Goal: Task Accomplishment & Management: Use online tool/utility

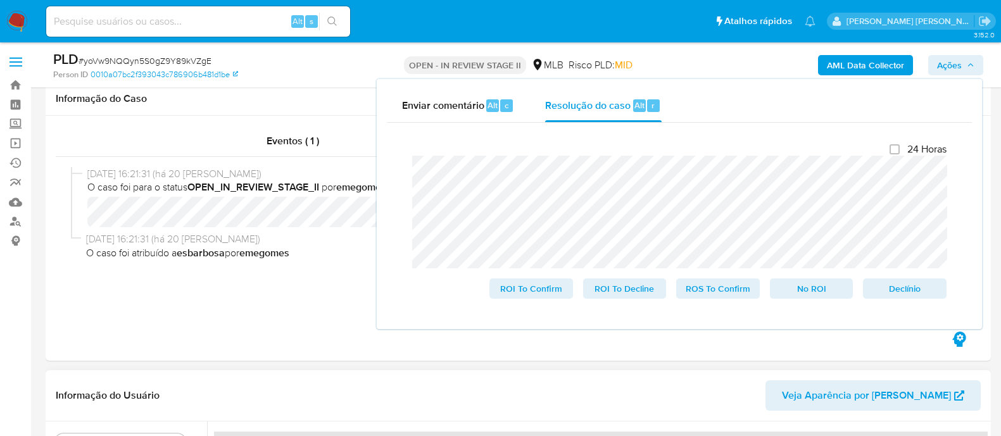
scroll to position [316, 0]
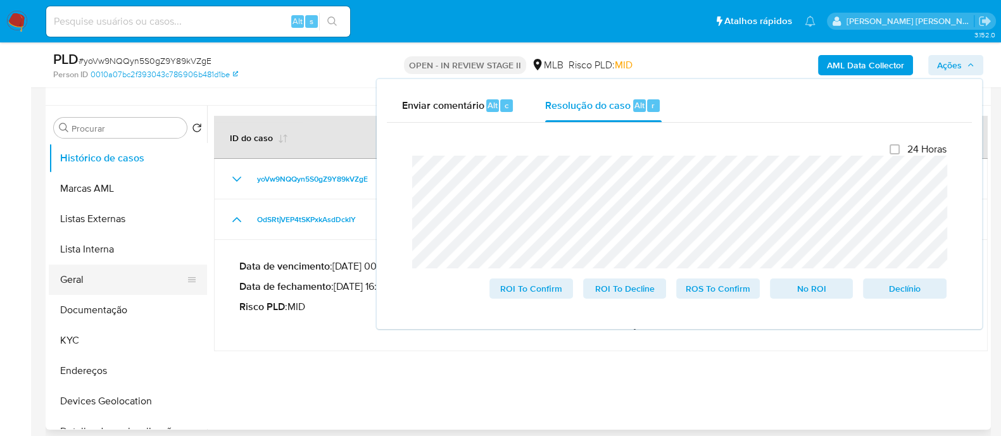
click at [108, 280] on button "Geral" at bounding box center [123, 280] width 148 height 30
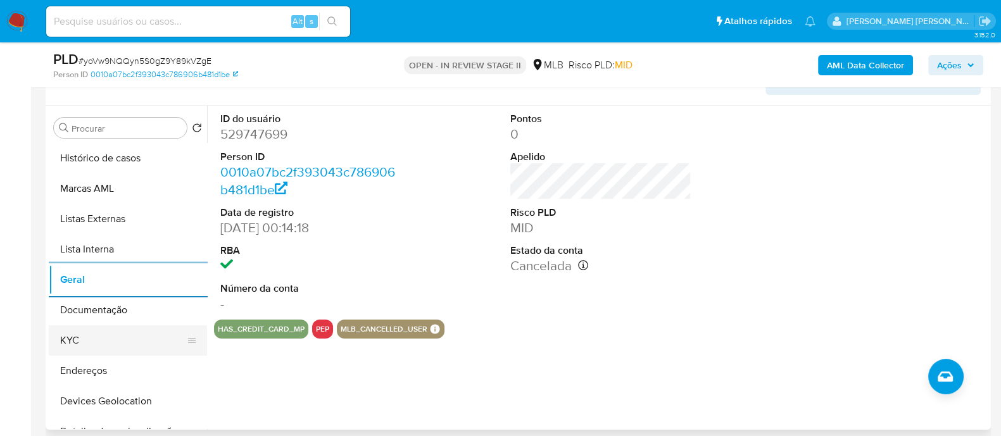
click at [108, 339] on button "KYC" at bounding box center [123, 340] width 148 height 30
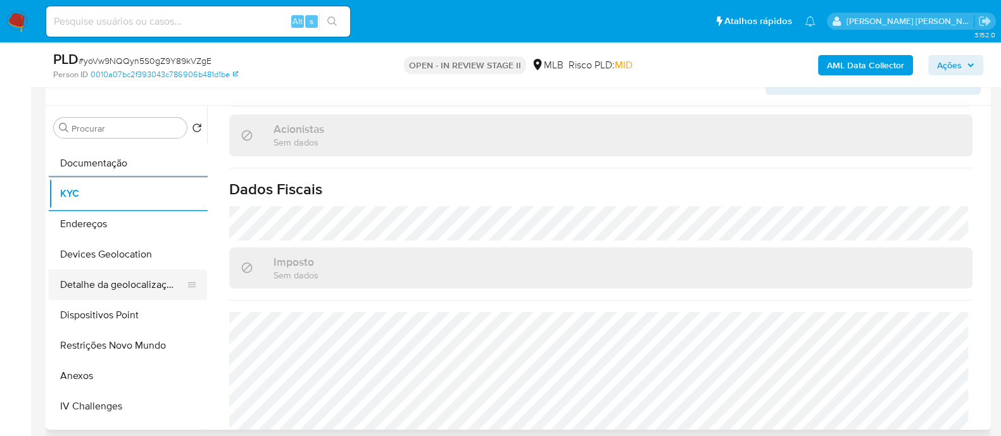
scroll to position [158, 0]
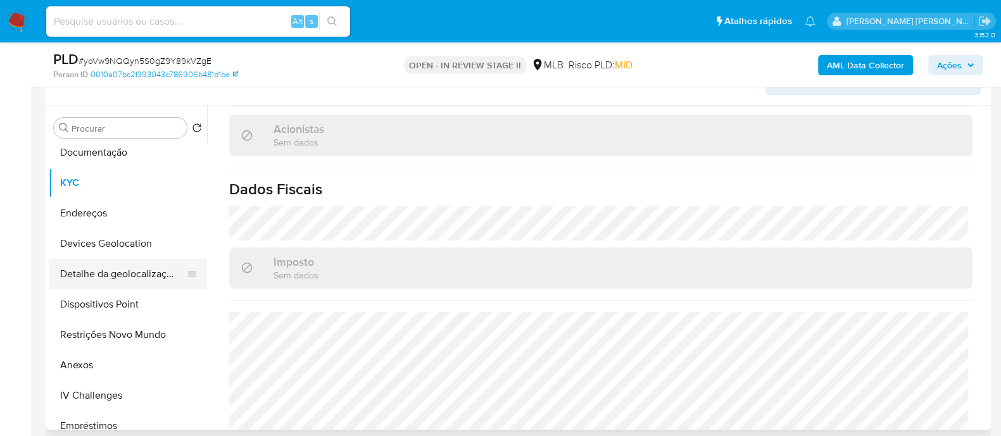
click at [134, 277] on button "Detalhe da geolocalização" at bounding box center [123, 274] width 148 height 30
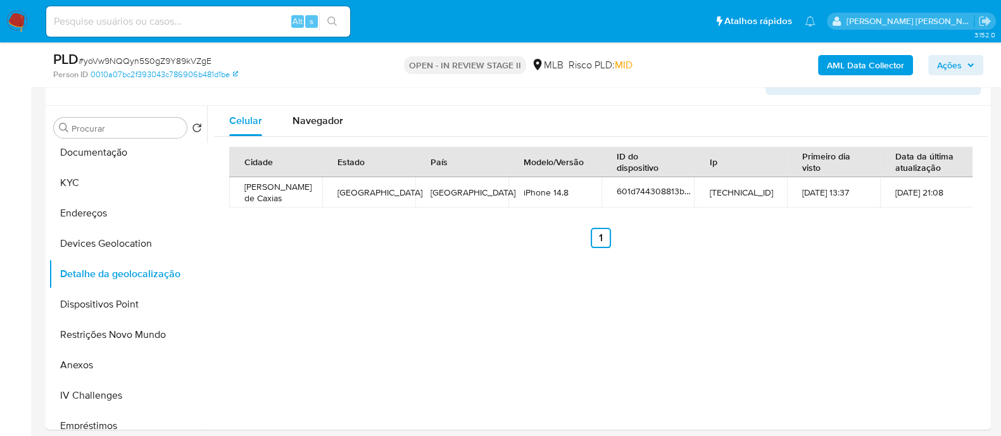
click at [851, 73] on b "AML Data Collector" at bounding box center [865, 65] width 77 height 20
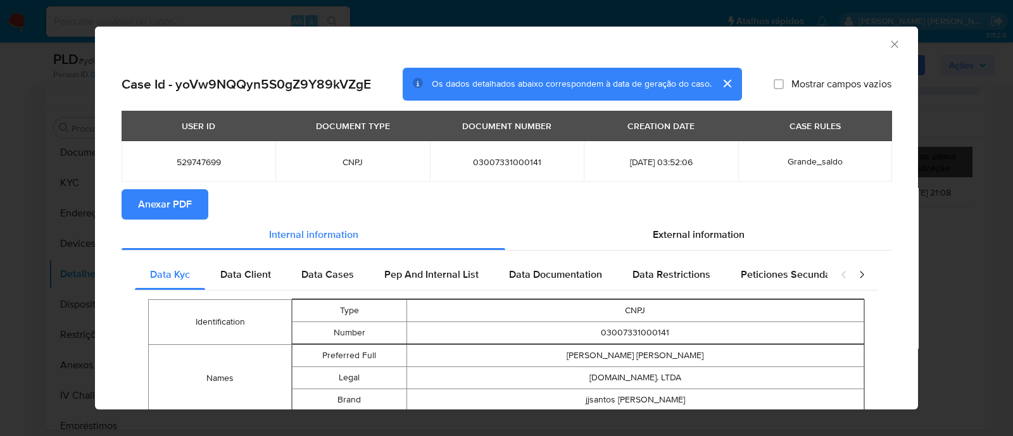
click at [166, 203] on span "Anexar PDF" at bounding box center [165, 205] width 54 height 28
click at [888, 46] on icon "Fechar a janela" at bounding box center [894, 44] width 13 height 13
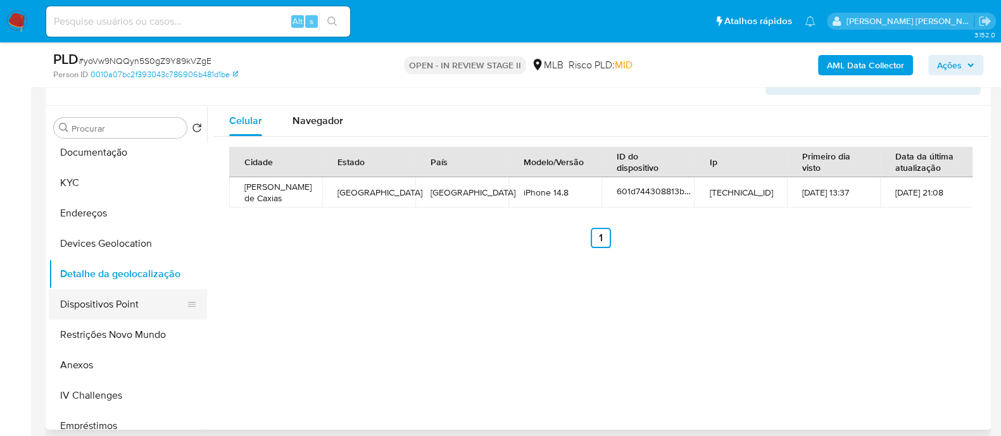
click at [140, 305] on button "Dispositivos Point" at bounding box center [123, 304] width 148 height 30
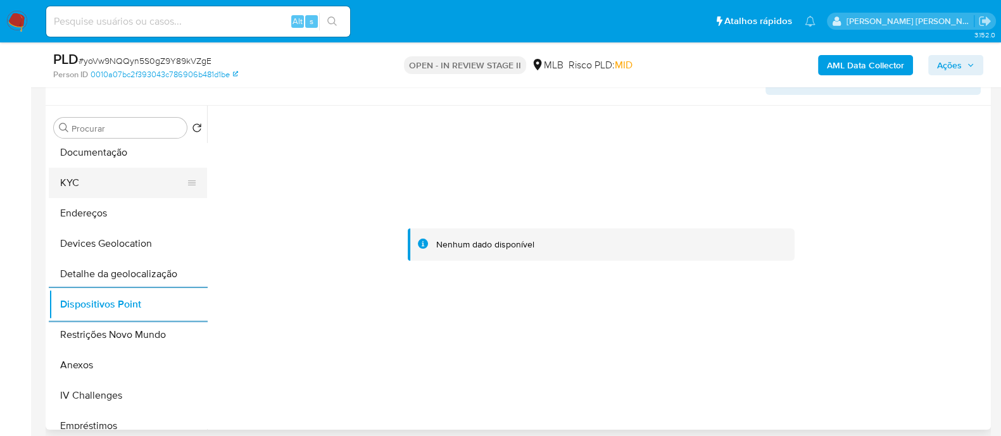
click at [110, 189] on button "KYC" at bounding box center [123, 183] width 148 height 30
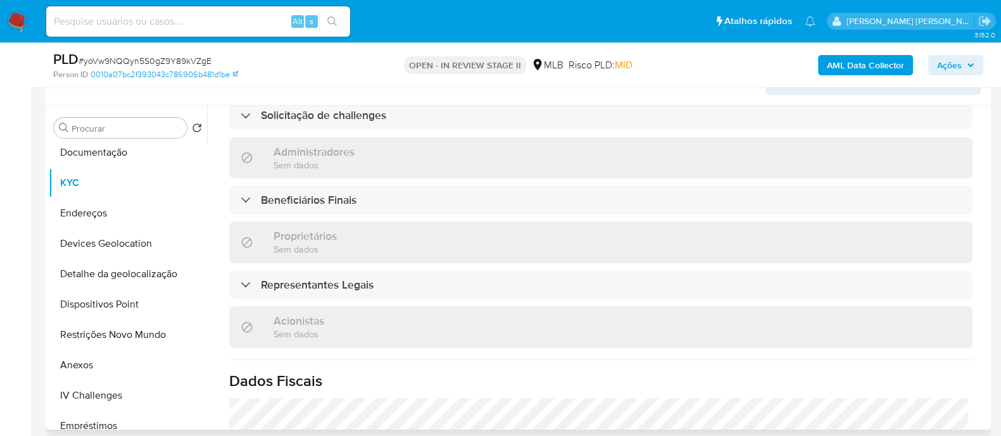
scroll to position [555, 0]
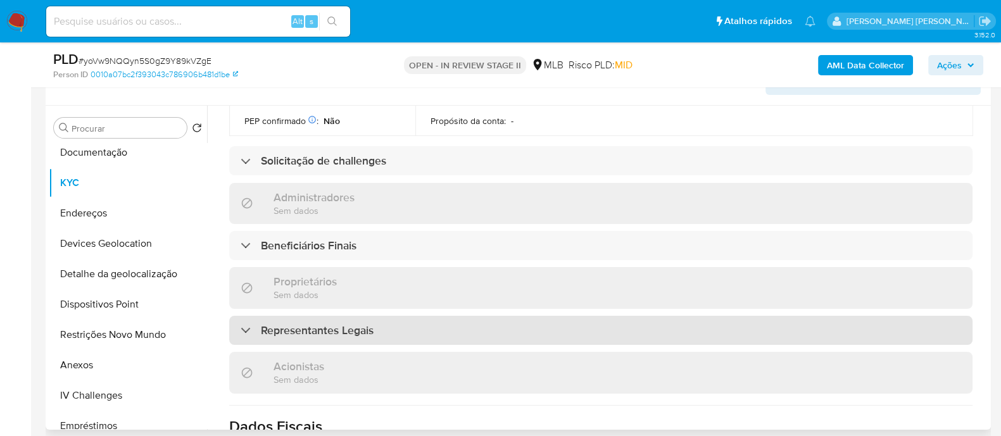
click at [339, 324] on h3 "Representantes Legais" at bounding box center [317, 331] width 113 height 14
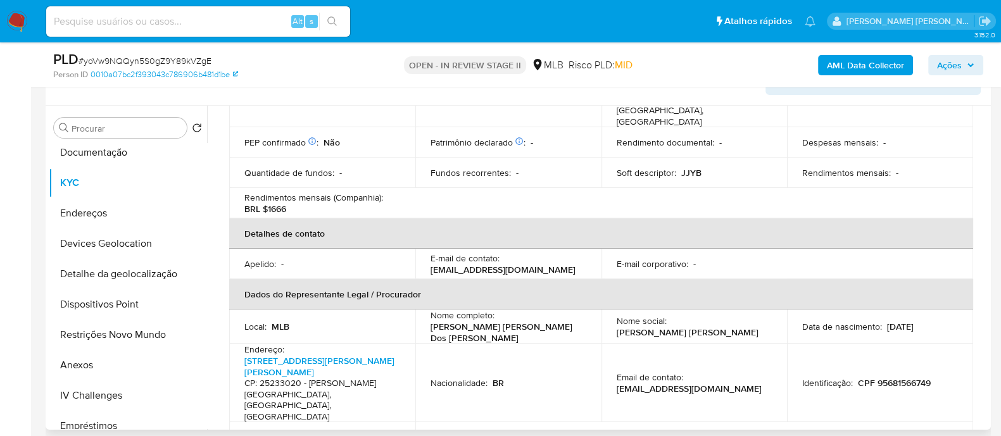
scroll to position [1, 0]
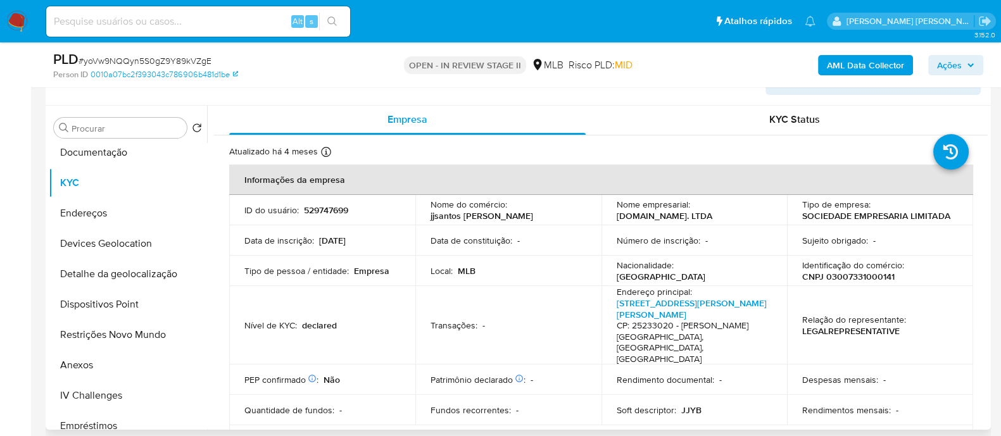
click at [884, 277] on p "CNPJ 03007331000141" at bounding box center [848, 276] width 92 height 11
copy p "03007331000141"
click at [94, 361] on button "Anexos" at bounding box center [123, 365] width 148 height 30
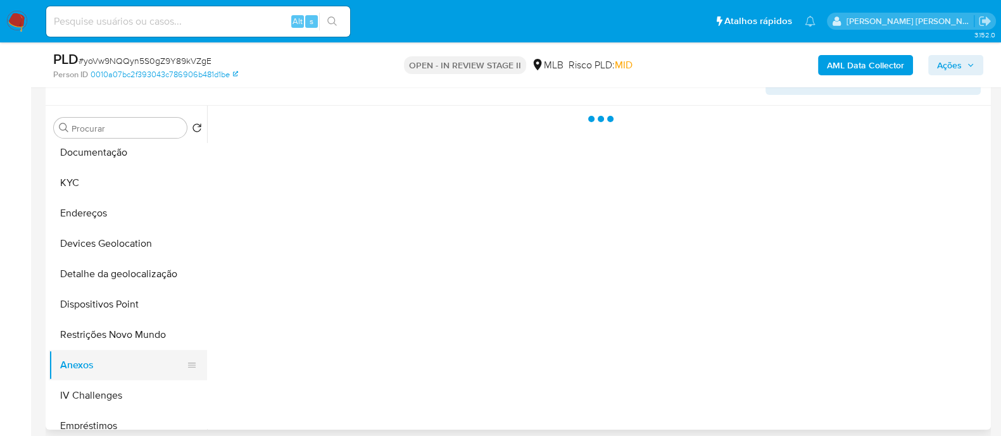
scroll to position [0, 0]
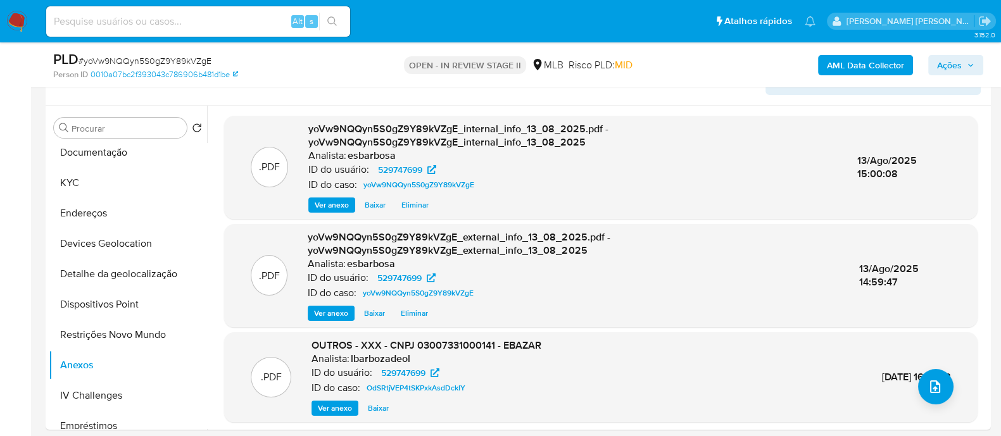
click at [702, 72] on div "AML Data Collector Ações" at bounding box center [830, 65] width 306 height 30
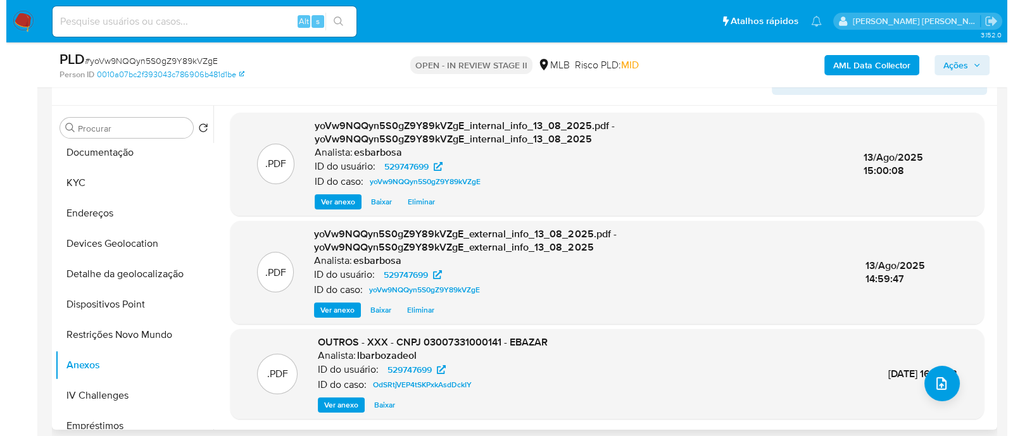
scroll to position [3, 0]
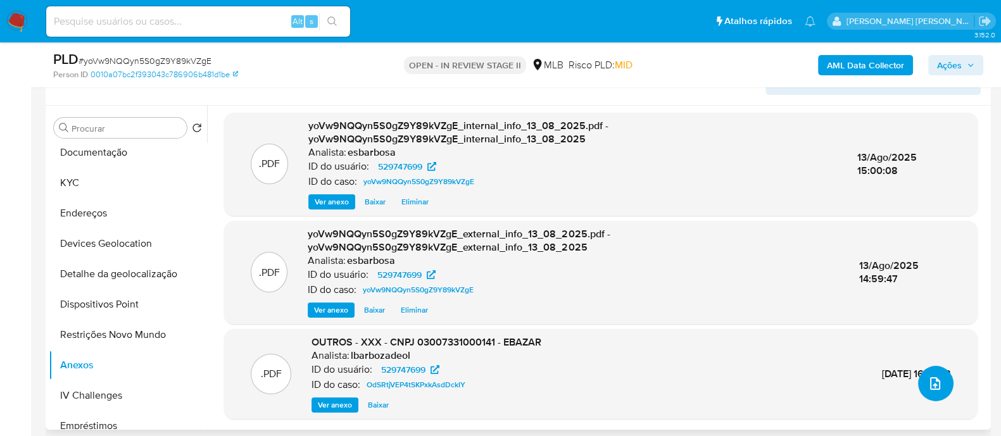
click at [931, 388] on icon "upload-file" at bounding box center [934, 383] width 15 height 15
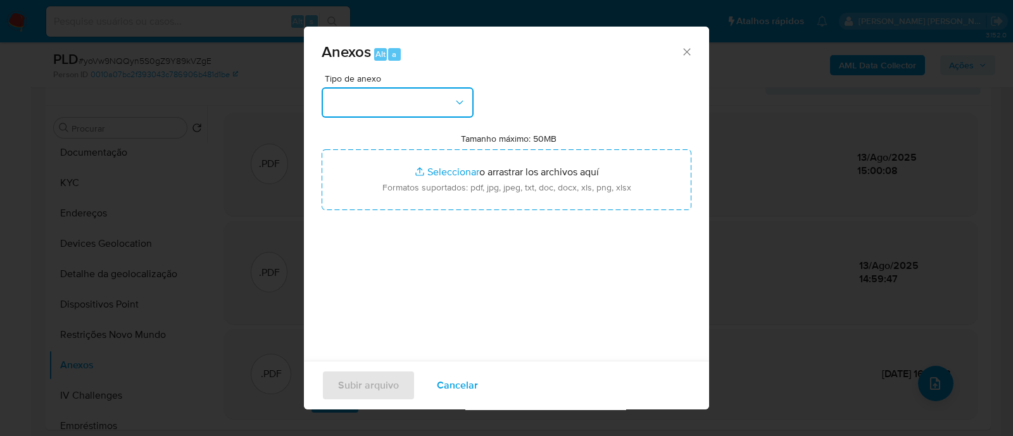
click at [421, 103] on button "button" at bounding box center [398, 102] width 152 height 30
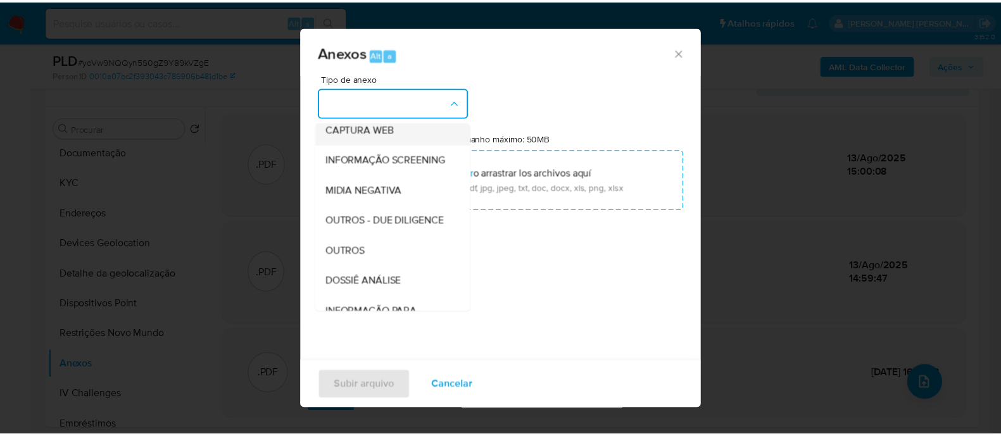
scroll to position [195, 0]
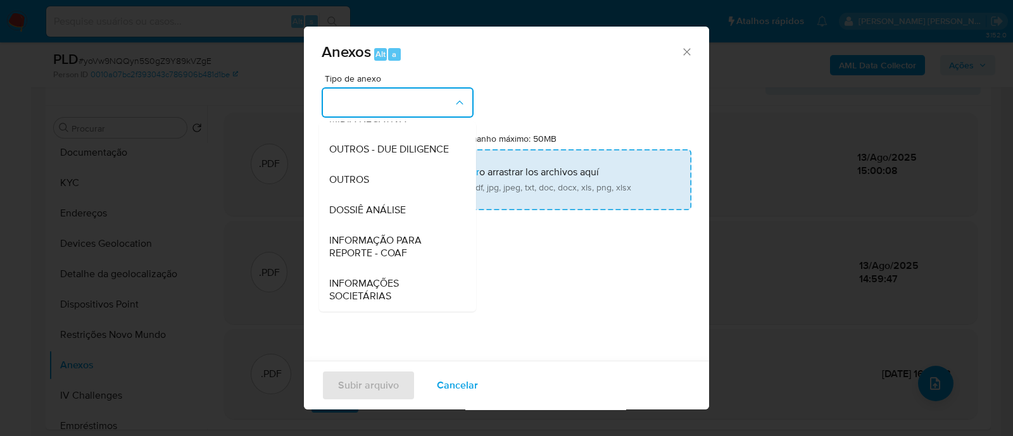
click at [348, 186] on span "OUTROS" at bounding box center [349, 179] width 40 height 13
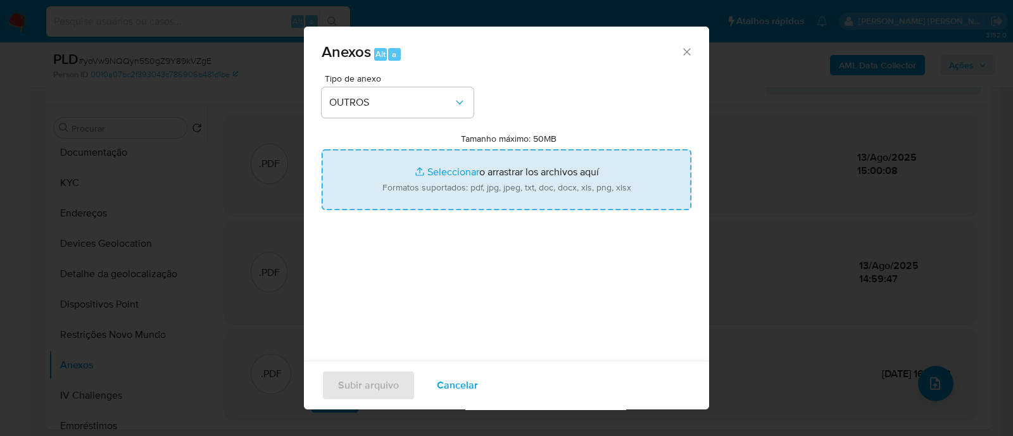
click at [449, 173] on input "Tamanho máximo: 50MB Seleccionar archivos" at bounding box center [507, 179] width 370 height 61
type input "C:\fakepath\SAR DECLINIO - yoVw9NQQyn5S0gZ9Y89kVZgE - CNPJ 03007331000141 - EBA…"
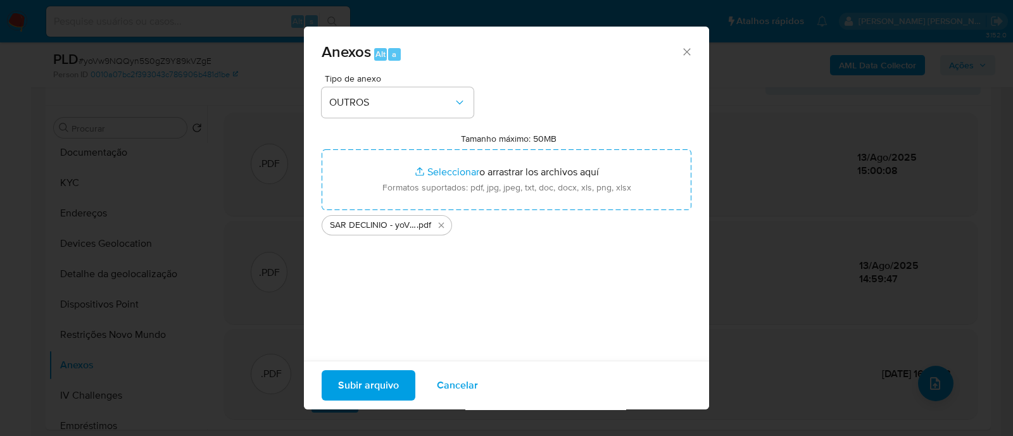
click at [367, 384] on span "Subir arquivo" at bounding box center [368, 386] width 61 height 28
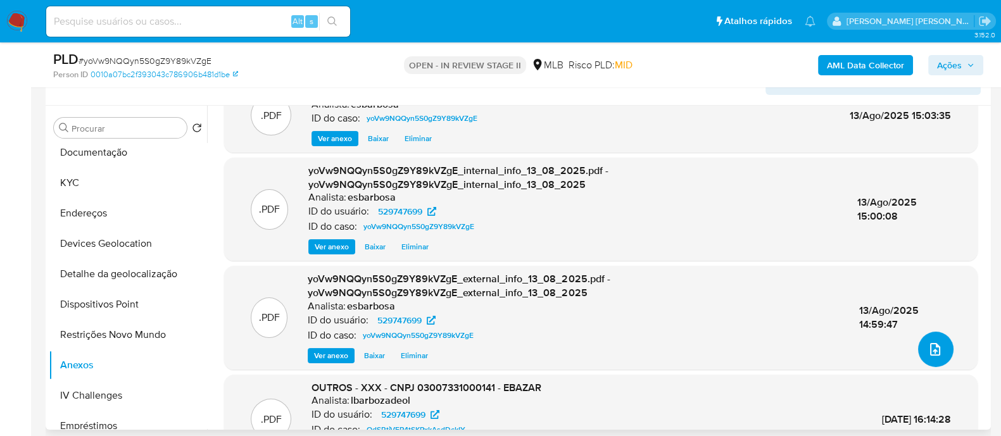
scroll to position [0, 0]
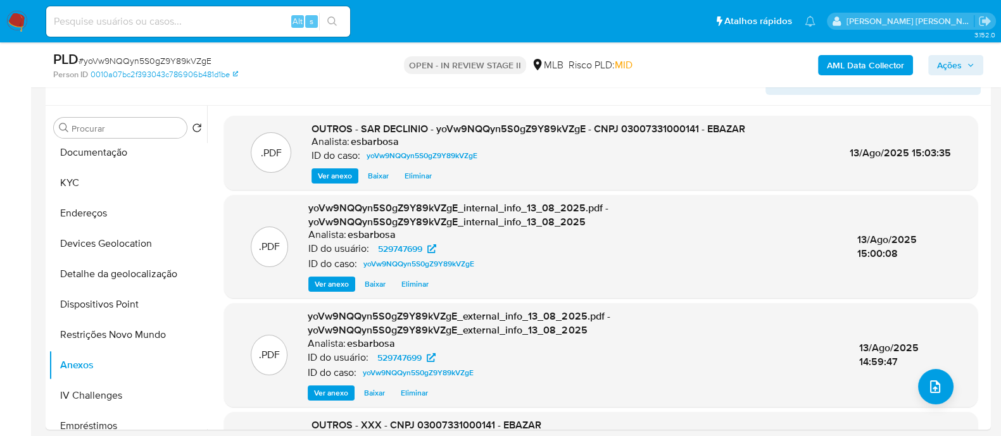
click at [942, 72] on span "Ações" at bounding box center [949, 65] width 25 height 20
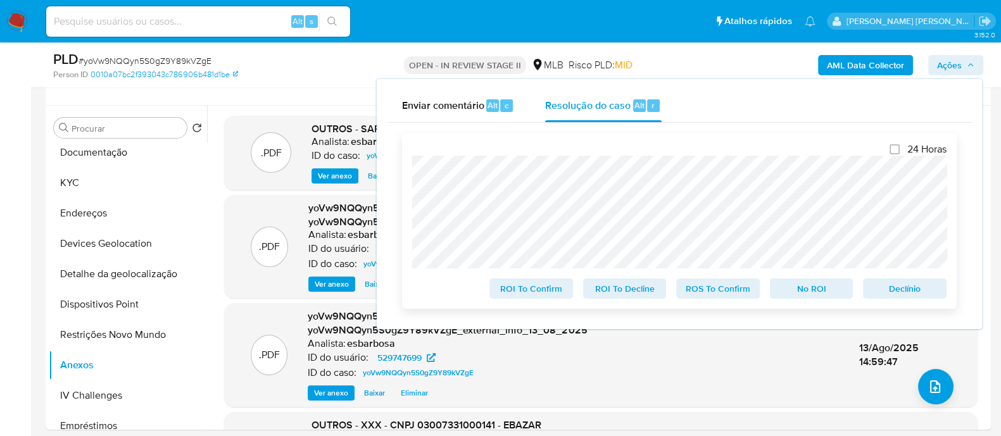
drag, startPoint x: 804, startPoint y: 291, endPoint x: 796, endPoint y: 272, distance: 21.3
click at [804, 291] on span "No ROI" at bounding box center [812, 289] width 66 height 18
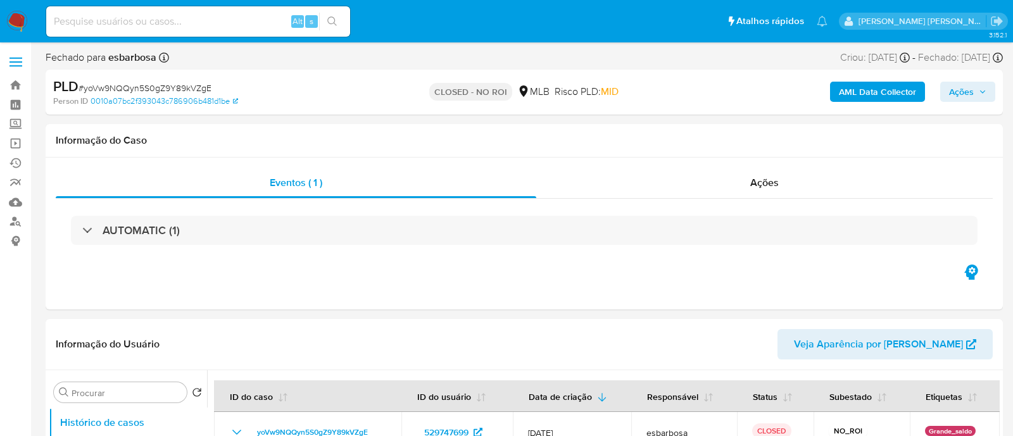
select select "10"
